Goal: Task Accomplishment & Management: Manage account settings

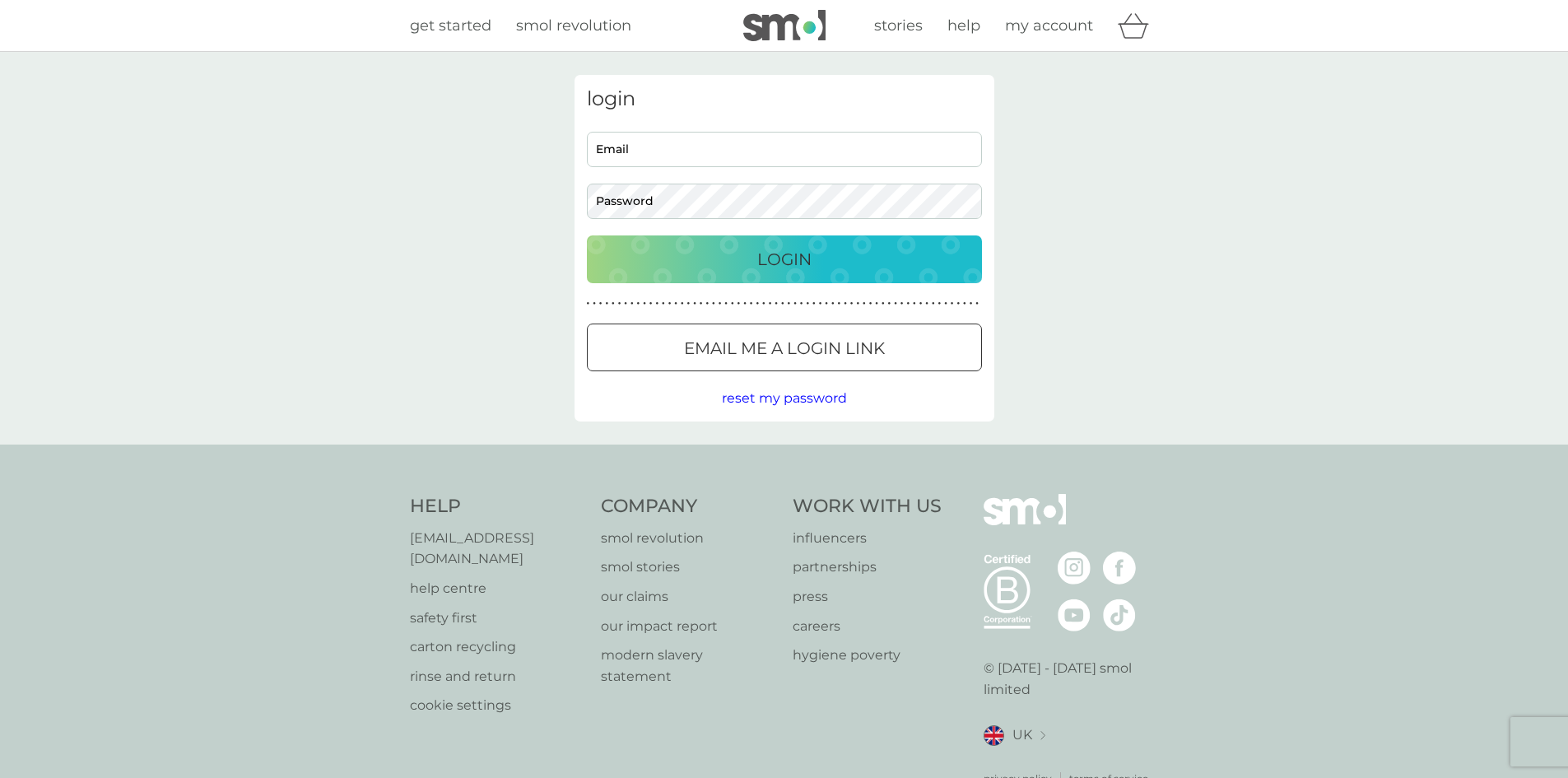
type input "[EMAIL_ADDRESS][DOMAIN_NAME]"
click at [813, 247] on div "Login" at bounding box center [784, 260] width 362 height 26
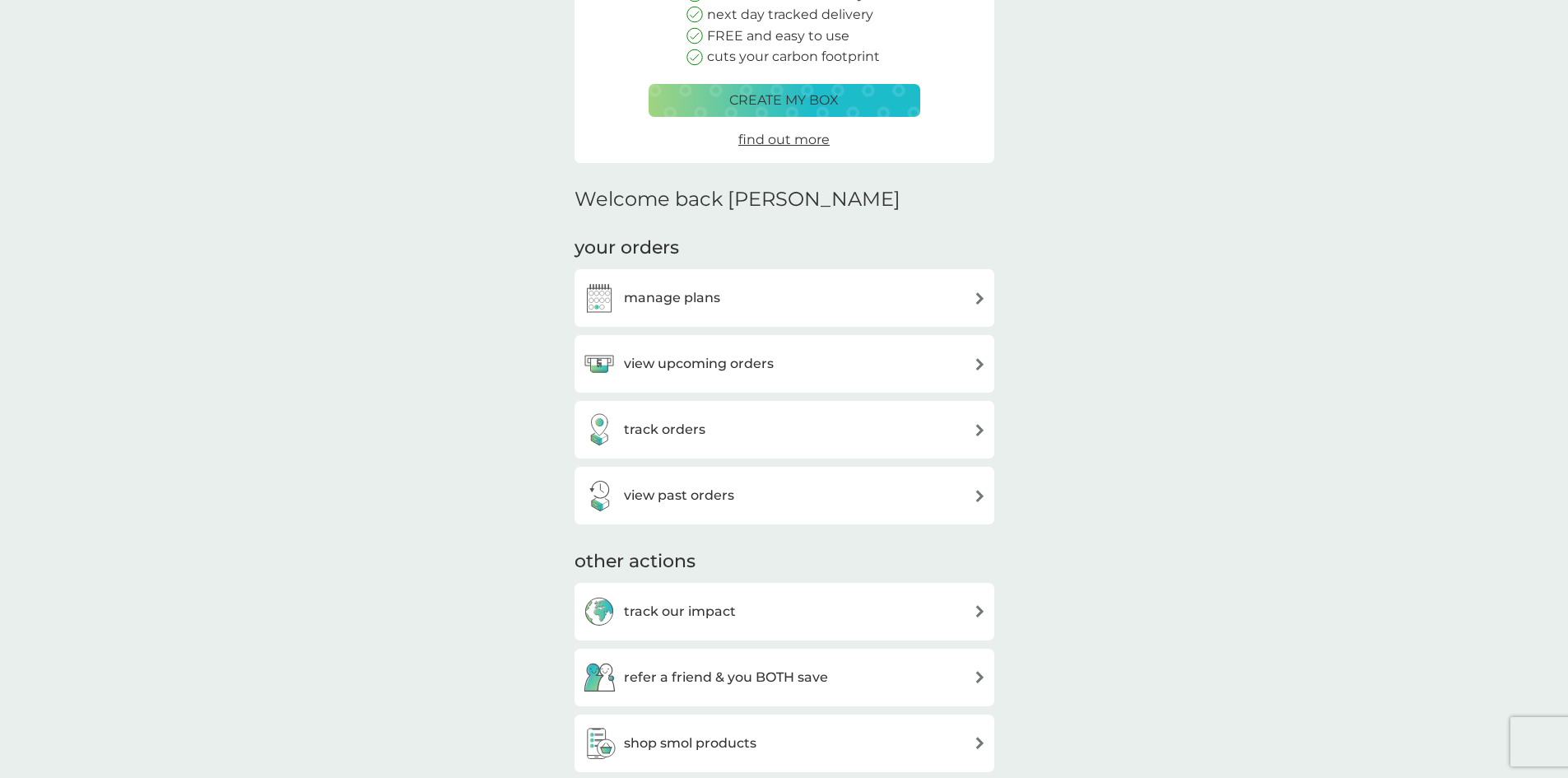
scroll to position [247, 0]
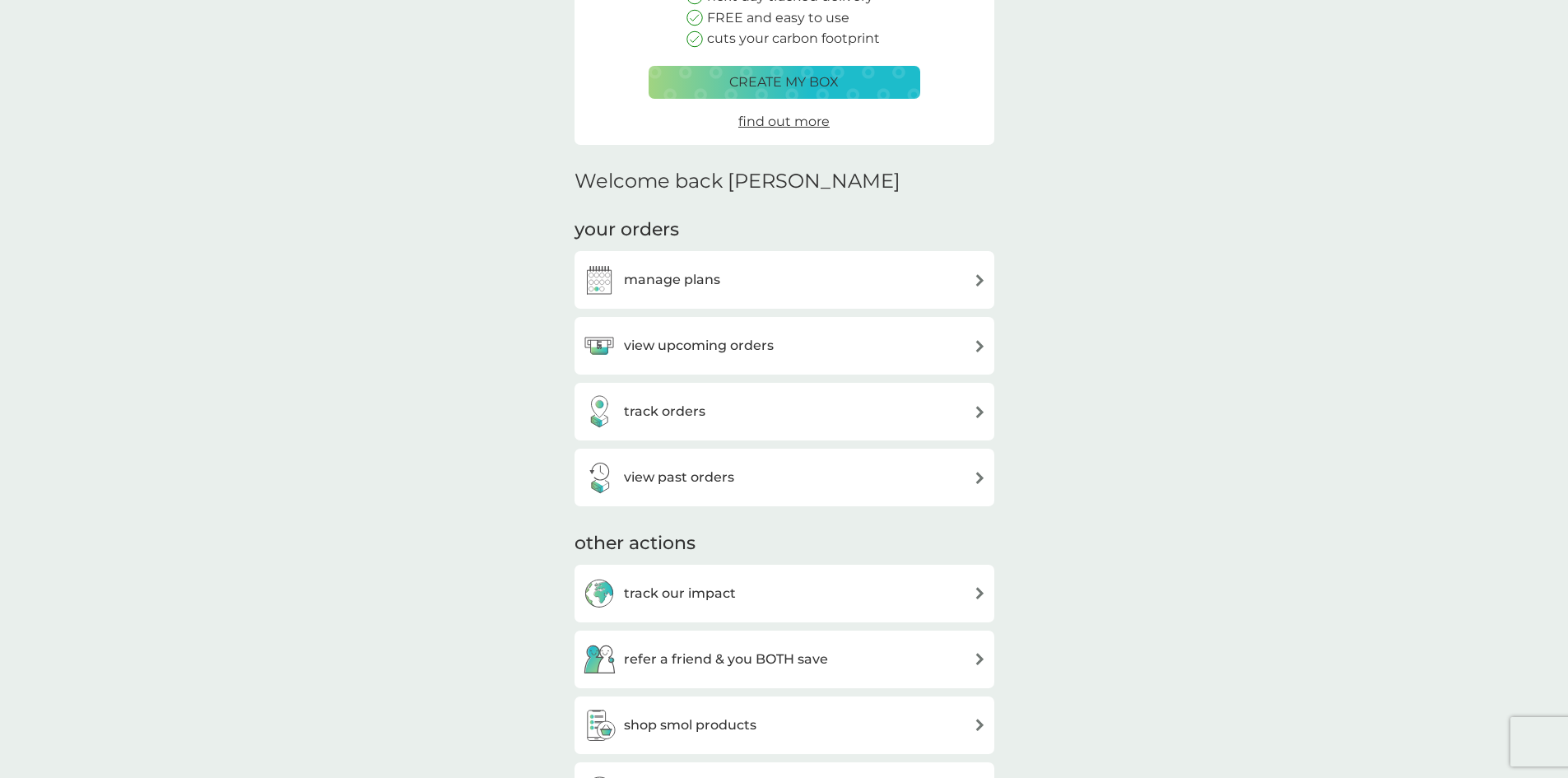
click at [708, 334] on div "view upcoming orders" at bounding box center [678, 346] width 191 height 33
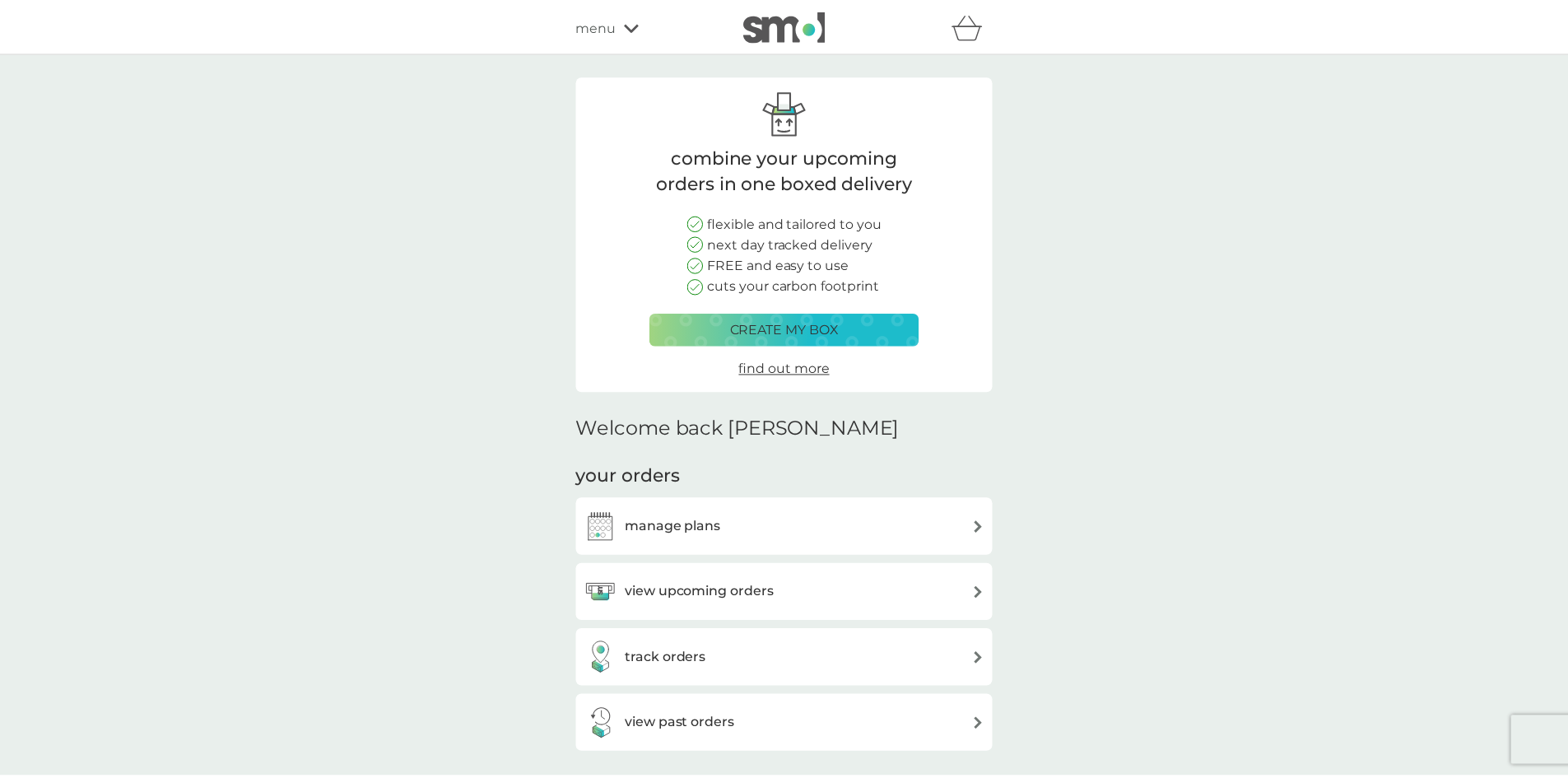
scroll to position [247, 0]
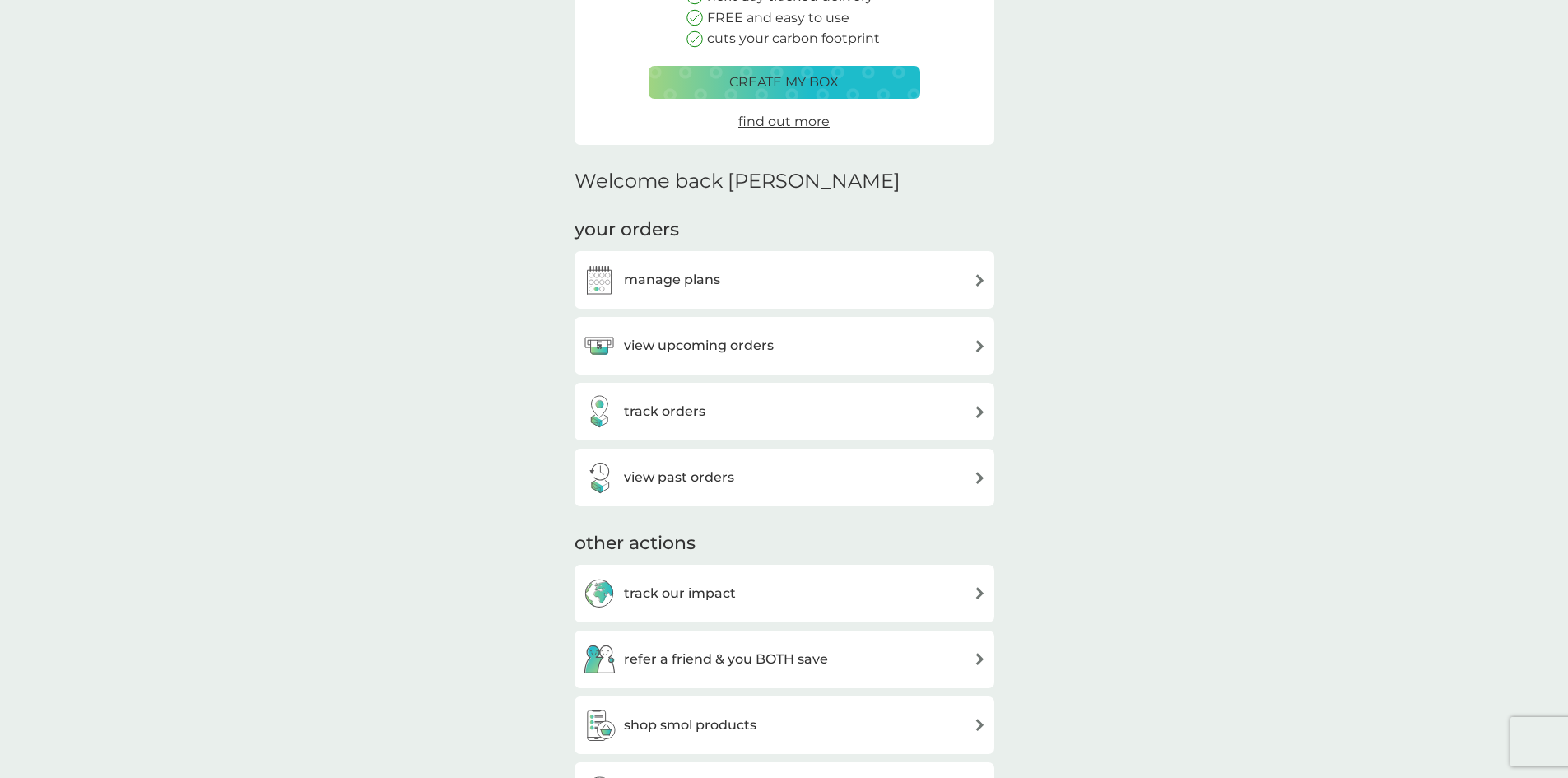
click at [704, 275] on h3 "manage plans" at bounding box center [672, 280] width 96 height 21
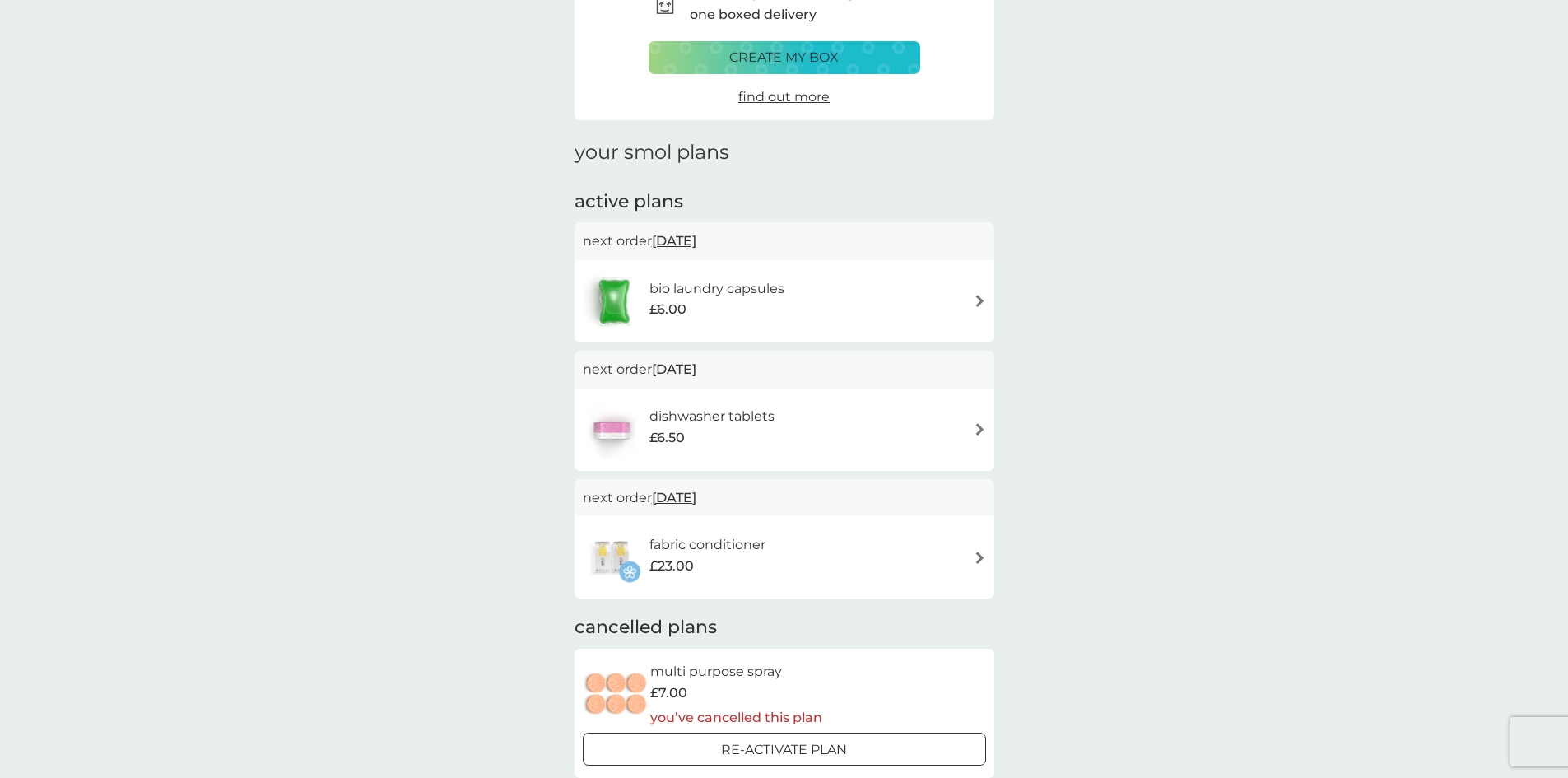
scroll to position [82, 0]
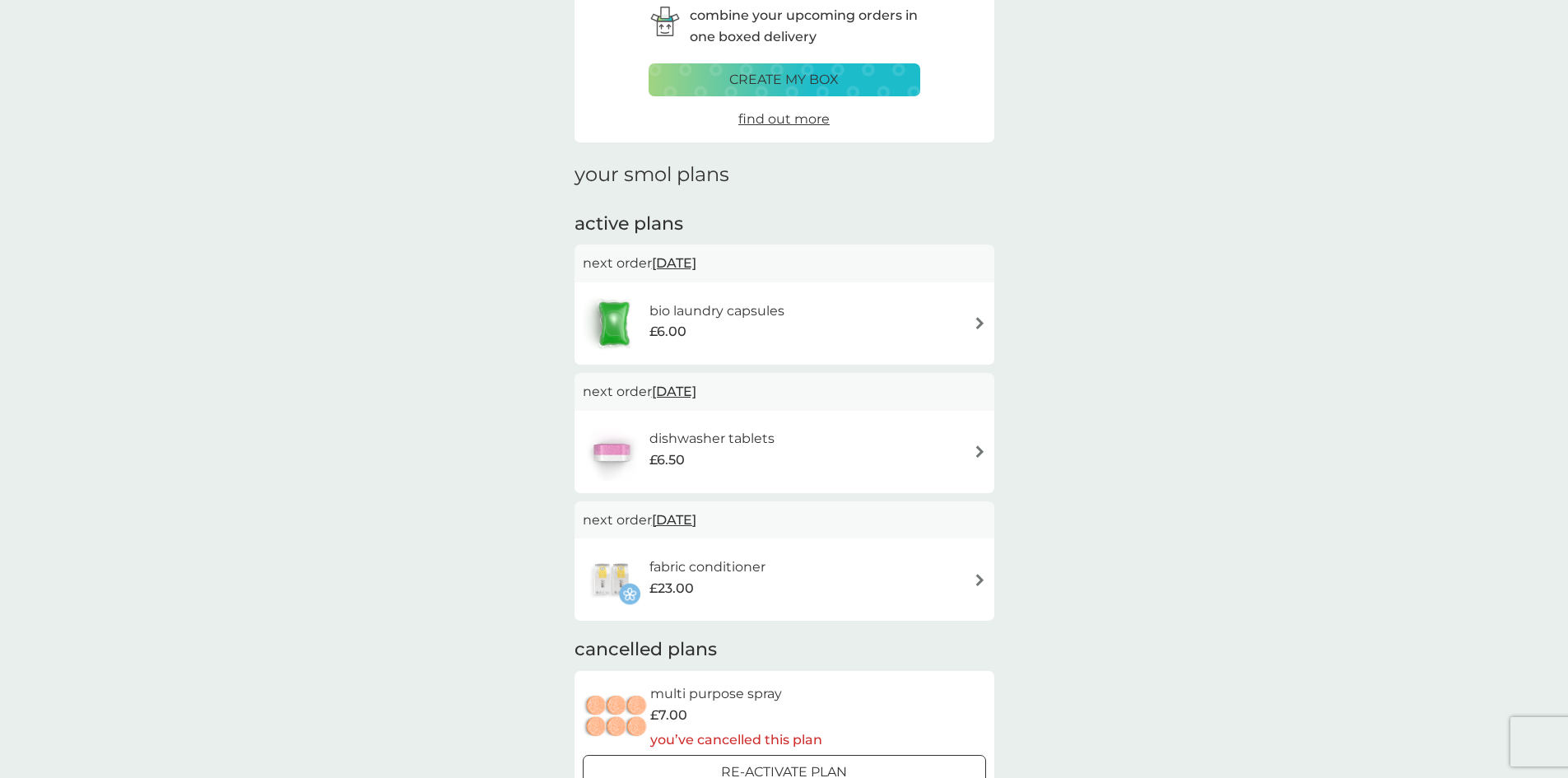
click at [878, 472] on div "dishwasher tablets £6.50" at bounding box center [784, 452] width 403 height 58
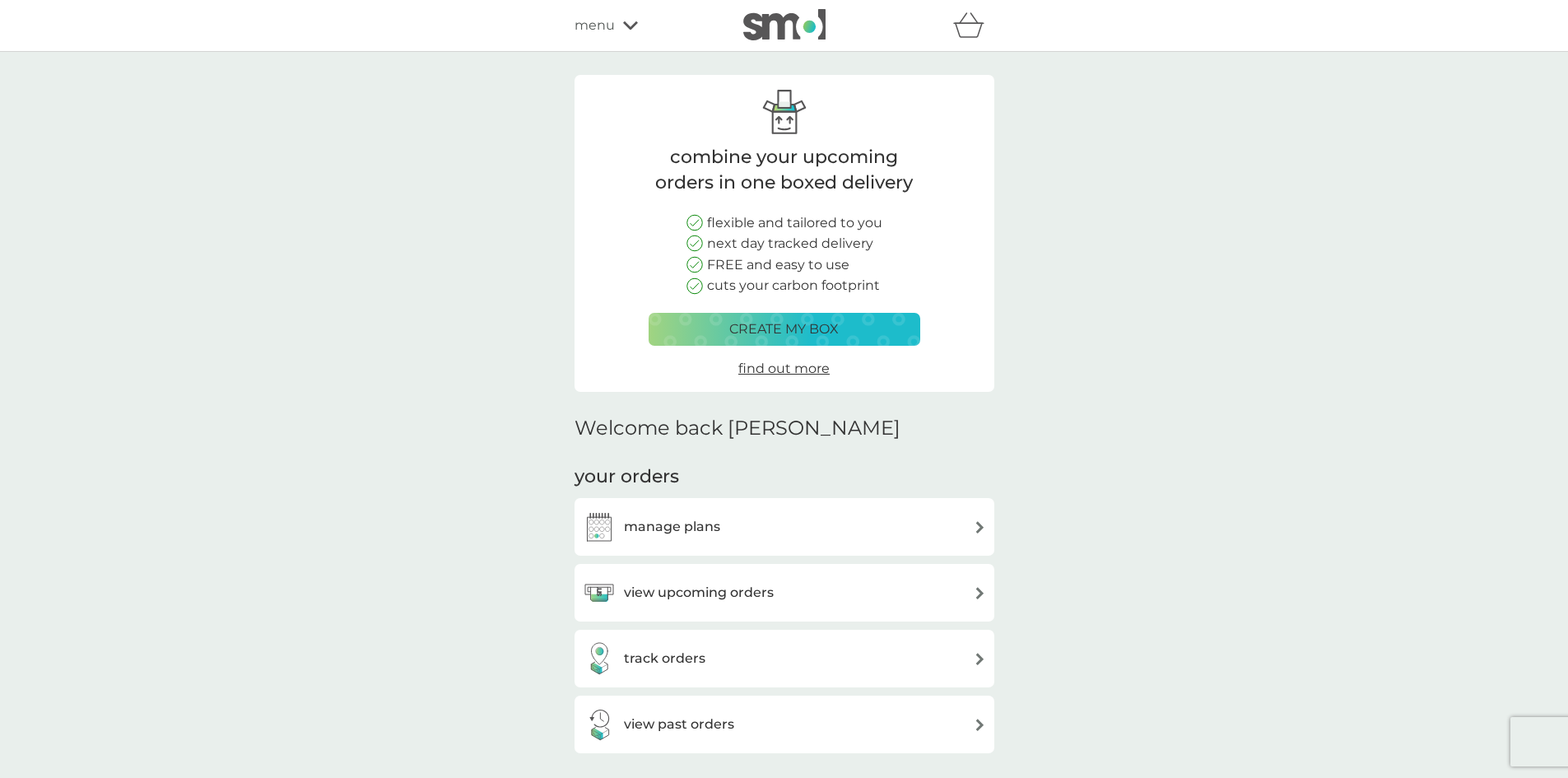
scroll to position [247, 0]
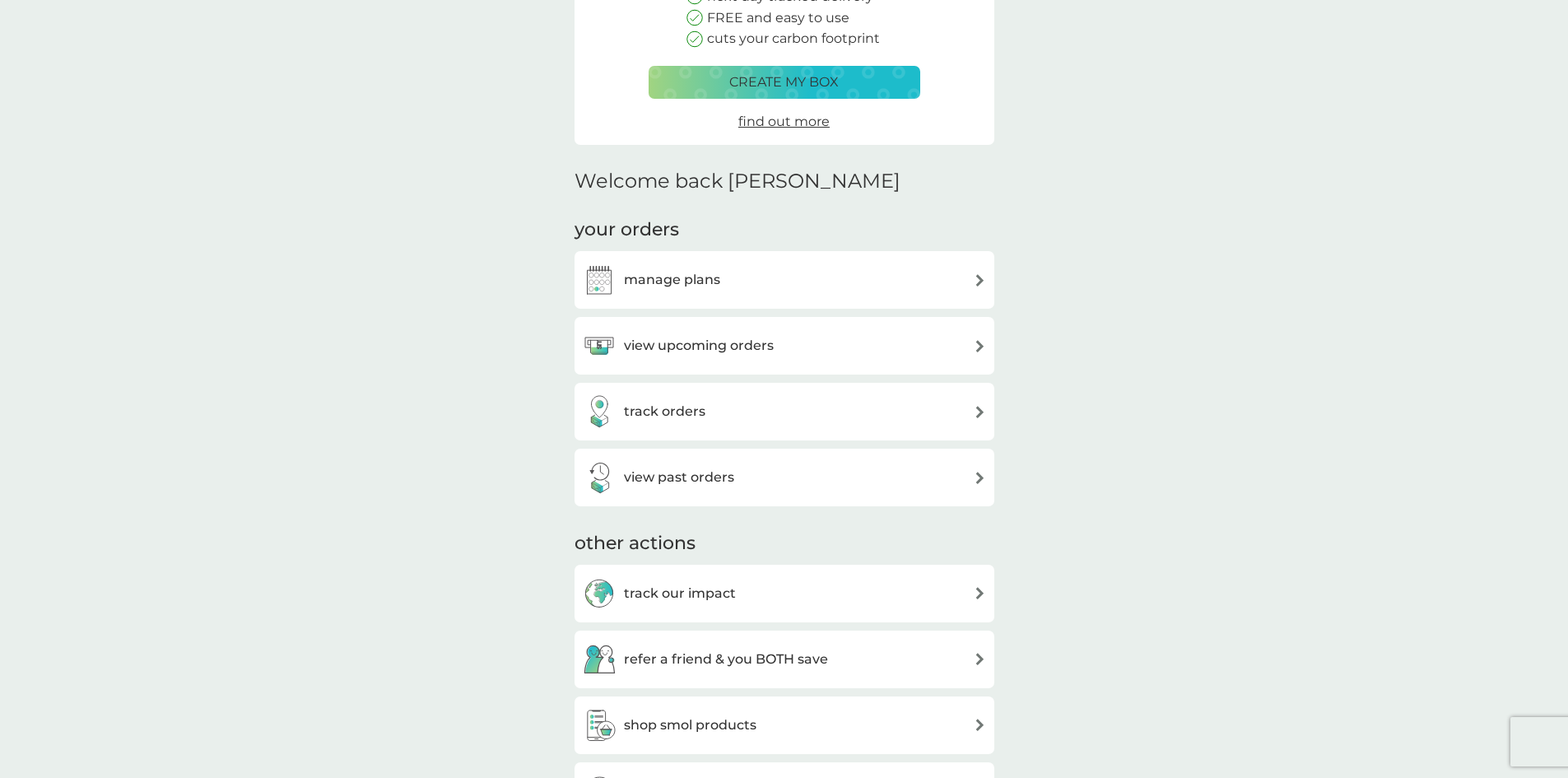
click at [738, 397] on div "track orders" at bounding box center [784, 411] width 403 height 33
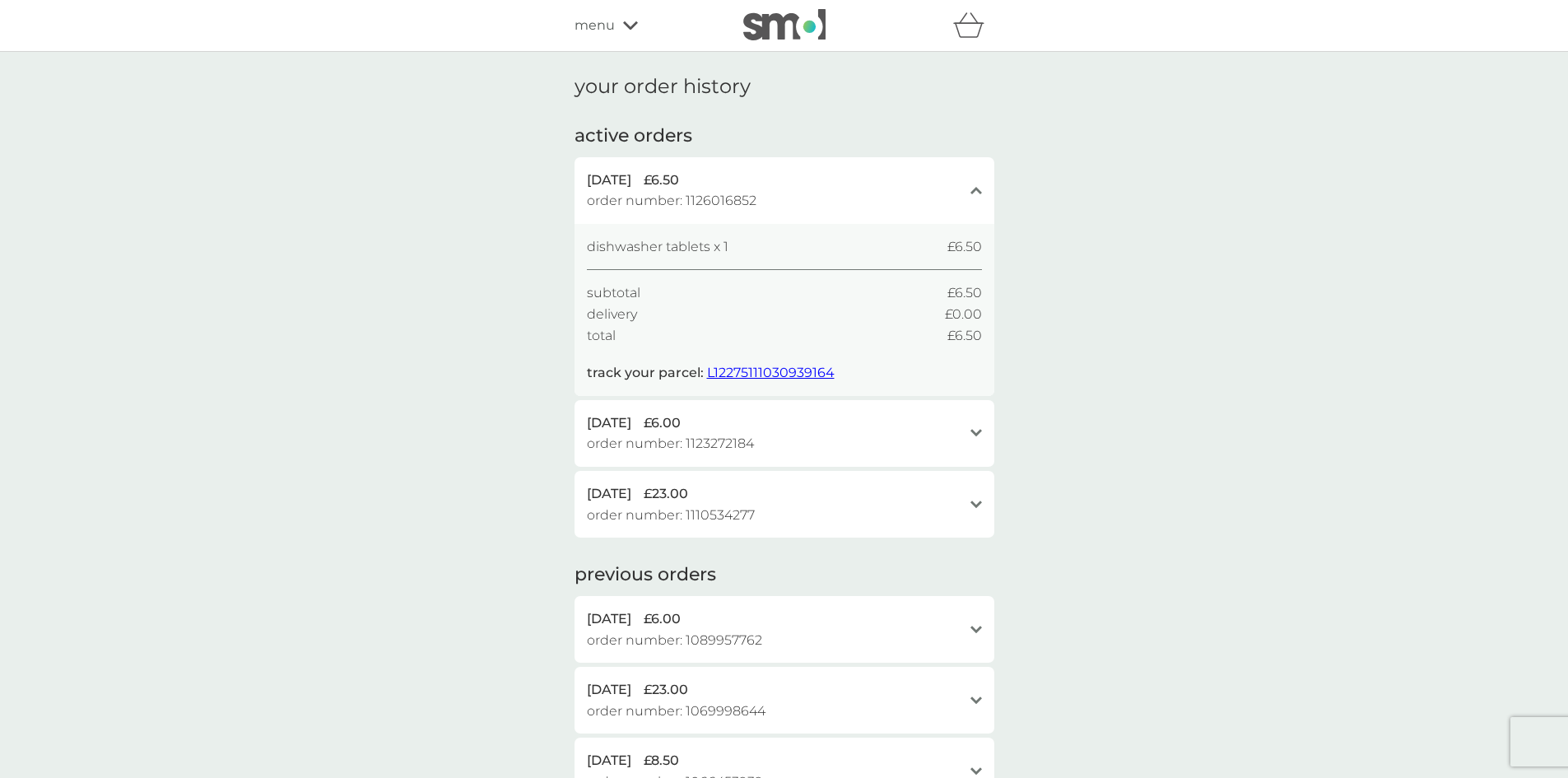
click at [741, 371] on span "L12275111030939164" at bounding box center [771, 373] width 128 height 16
